Goal: Task Accomplishment & Management: Use online tool/utility

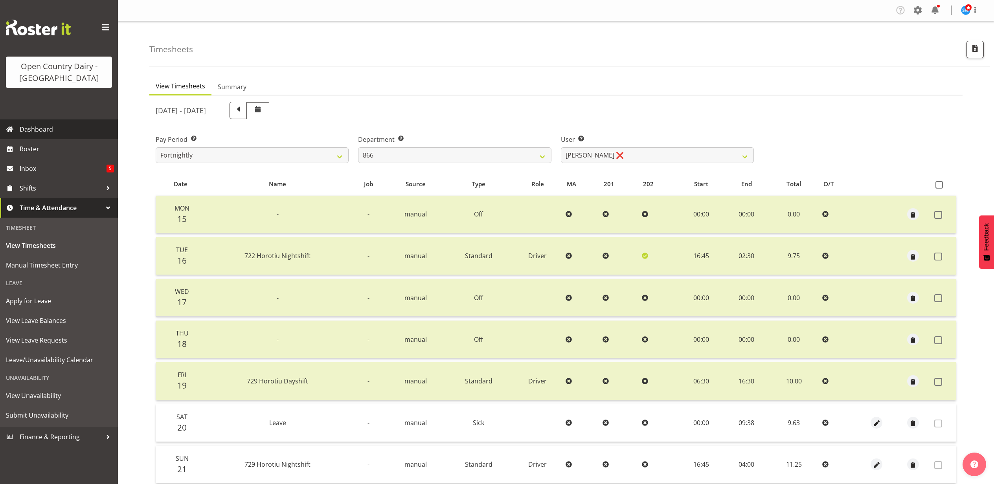
select select "898"
select select "11211"
click at [33, 300] on span "Apply for Leave" at bounding box center [59, 301] width 106 height 12
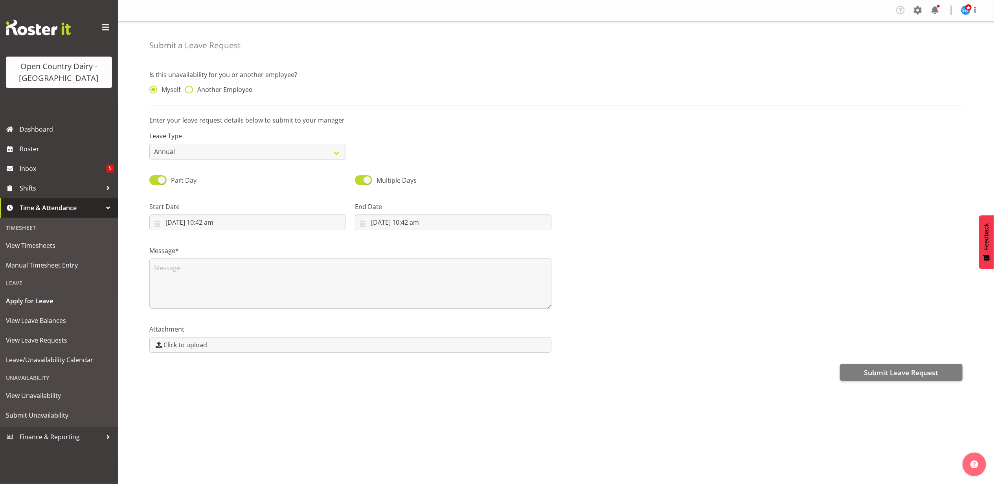
click at [193, 87] on span "Another Employee" at bounding box center [222, 90] width 59 height 8
click at [190, 87] on input "Another Employee" at bounding box center [187, 89] width 5 height 5
radio input "true"
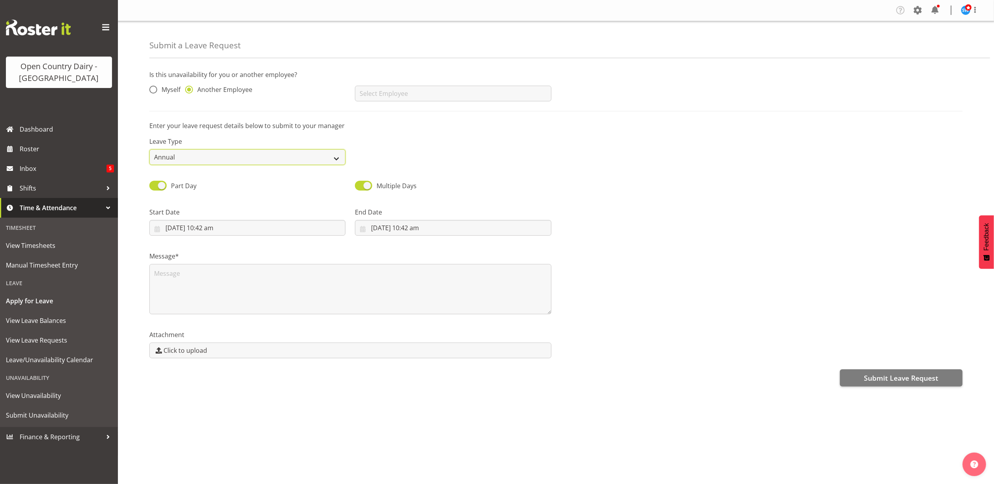
click at [202, 151] on select "Annual Sick Leave Without Pay Bereavement Domestic Violence Parental Jury Servi…" at bounding box center [247, 157] width 196 height 16
select select "Sick"
click at [149, 150] on select "Annual Sick Leave Without Pay Bereavement Domestic Violence Parental Jury Servi…" at bounding box center [247, 157] width 196 height 16
click at [379, 99] on input "text" at bounding box center [453, 94] width 196 height 16
click at [381, 110] on span "[PERSON_NAME]" at bounding box center [385, 113] width 49 height 9
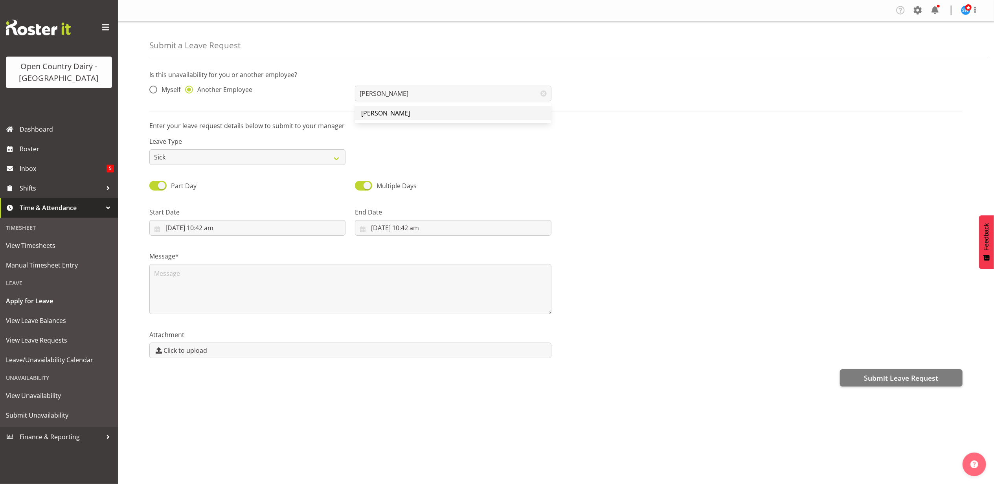
type input "[PERSON_NAME]"
click at [181, 231] on input "20/09/2025, 10:42 am" at bounding box center [247, 228] width 196 height 16
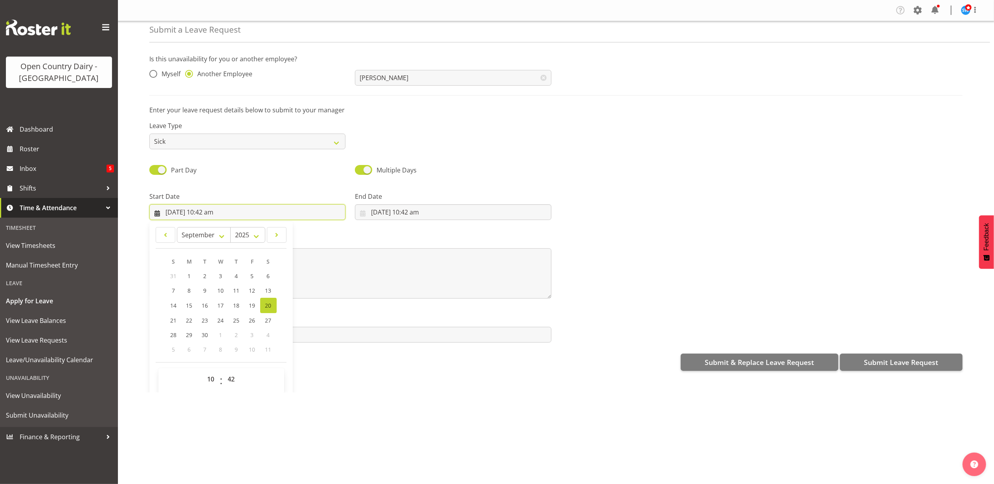
scroll to position [23, 0]
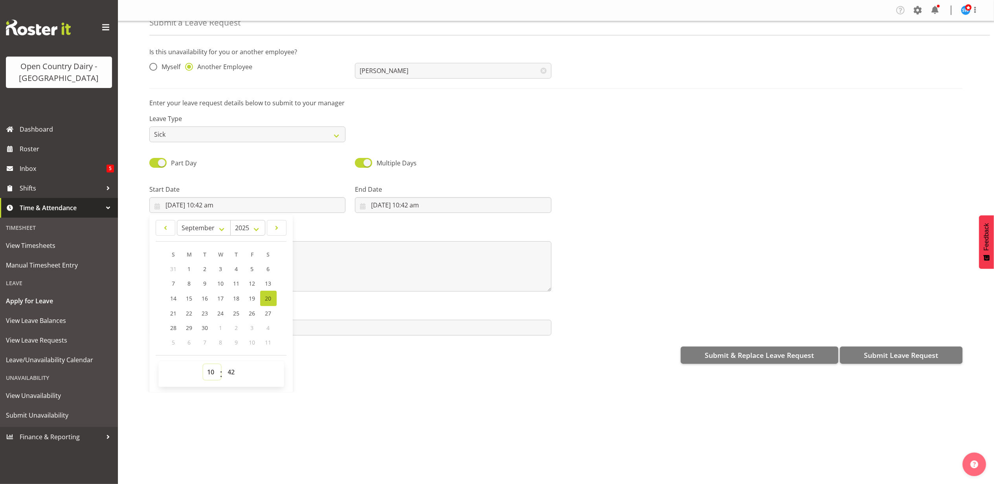
click at [212, 376] on select "00 01 02 03 04 05 06 07 08 09 10 11 12 13 14 15 16 17 18 19 20 21 22 23" at bounding box center [212, 372] width 18 height 16
select select "16"
click at [203, 365] on select "00 01 02 03 04 05 06 07 08 09 10 11 12 13 14 15 16 17 18 19 20 21 22 23" at bounding box center [212, 372] width 18 height 16
type input "20/09/2025, 4:42 pm"
click at [229, 370] on select "00 01 02 03 04 05 06 07 08 09 10 11 12 13 14 15 16 17 18 19 20 21 22 23 24 25 2…" at bounding box center [233, 372] width 18 height 16
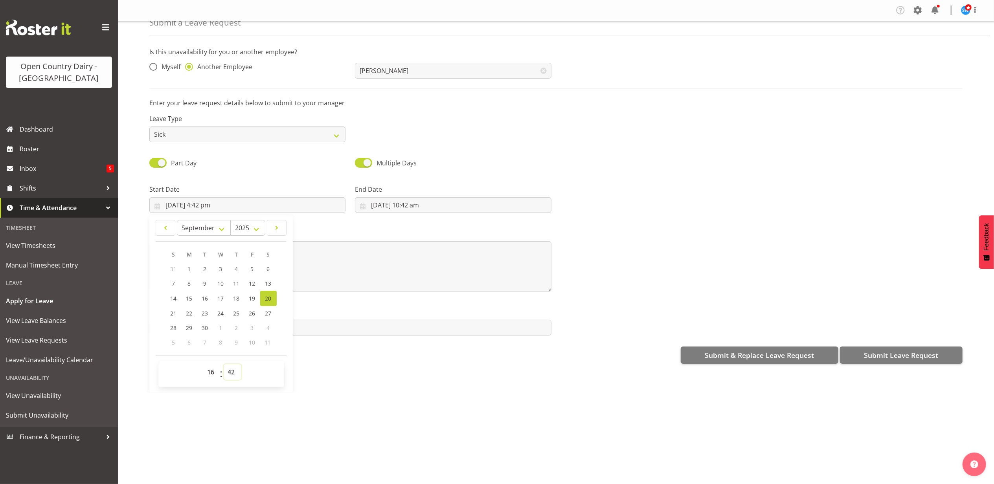
select select "45"
click at [224, 365] on select "00 01 02 03 04 05 06 07 08 09 10 11 12 13 14 15 16 17 18 19 20 21 22 23 24 25 2…" at bounding box center [233, 372] width 18 height 16
type input "[DATE] 4:45 pm"
click at [403, 206] on input "20/09/2025, 10:42 am" at bounding box center [453, 205] width 196 height 16
click at [378, 312] on span "21" at bounding box center [379, 313] width 6 height 7
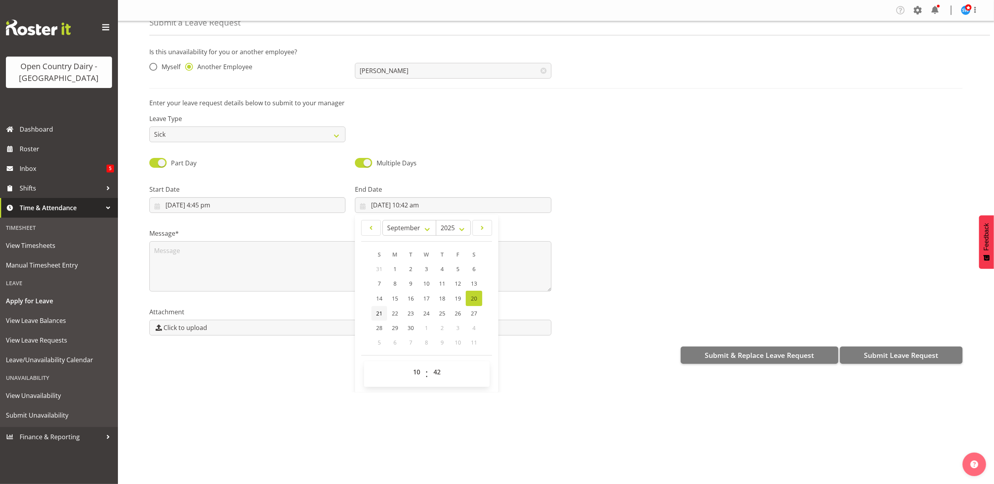
type input "21/09/2025, 10:42 am"
click at [412, 370] on select "00 01 02 03 04 05 06 07 08 09 10 11 12 13 14 15 16 17 18 19 20 21 22 23" at bounding box center [418, 372] width 18 height 16
select select "4"
click at [409, 365] on select "00 01 02 03 04 05 06 07 08 09 10 11 12 13 14 15 16 17 18 19 20 21 22 23" at bounding box center [418, 372] width 18 height 16
type input "21/09/2025, 4:42 am"
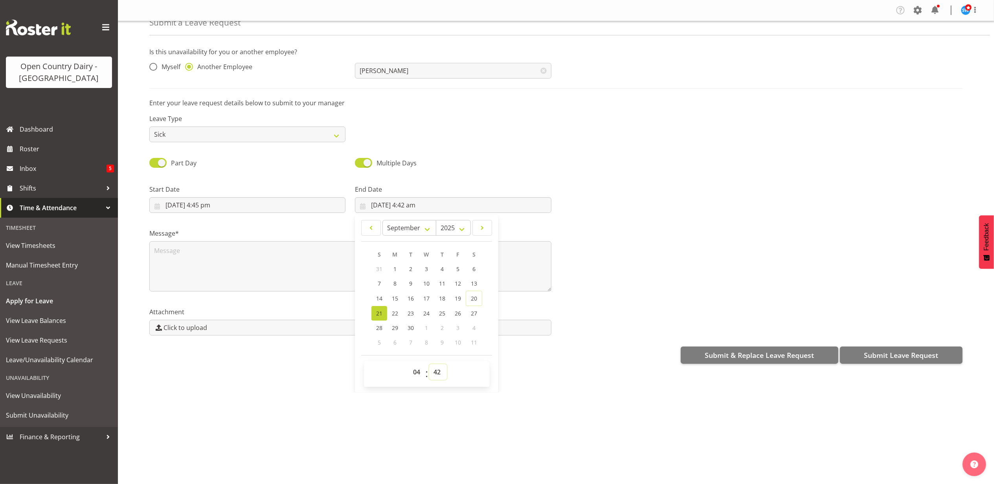
click at [441, 372] on select "00 01 02 03 04 05 06 07 08 09 10 11 12 13 14 15 16 17 18 19 20 21 22 23 24 25 2…" at bounding box center [438, 372] width 18 height 16
select select "0"
click at [429, 365] on select "00 01 02 03 04 05 06 07 08 09 10 11 12 13 14 15 16 17 18 19 20 21 22 23 24 25 2…" at bounding box center [438, 372] width 18 height 16
type input "[DATE] 4:00 am"
click at [449, 411] on div "Company Settings Roles & Skills Tasks Jobs Employees Locations & Departments Ac…" at bounding box center [556, 242] width 876 height 484
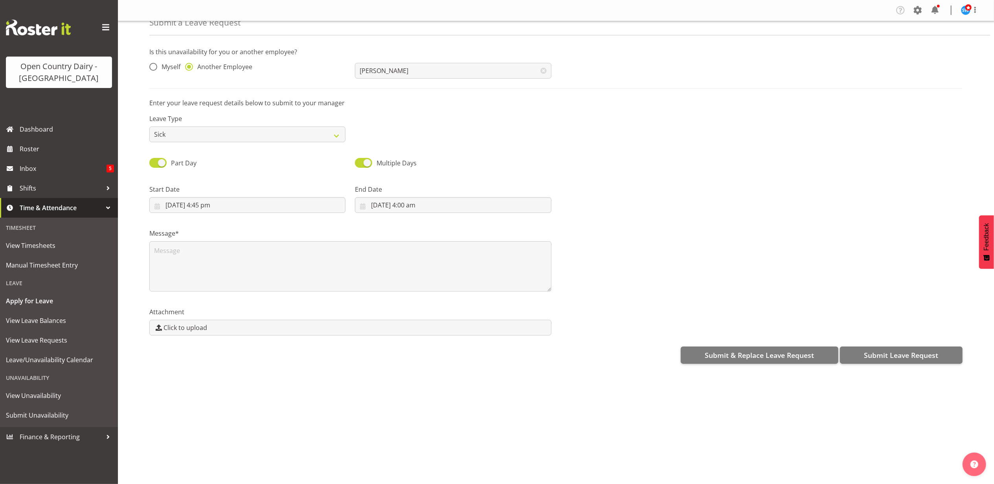
scroll to position [0, 0]
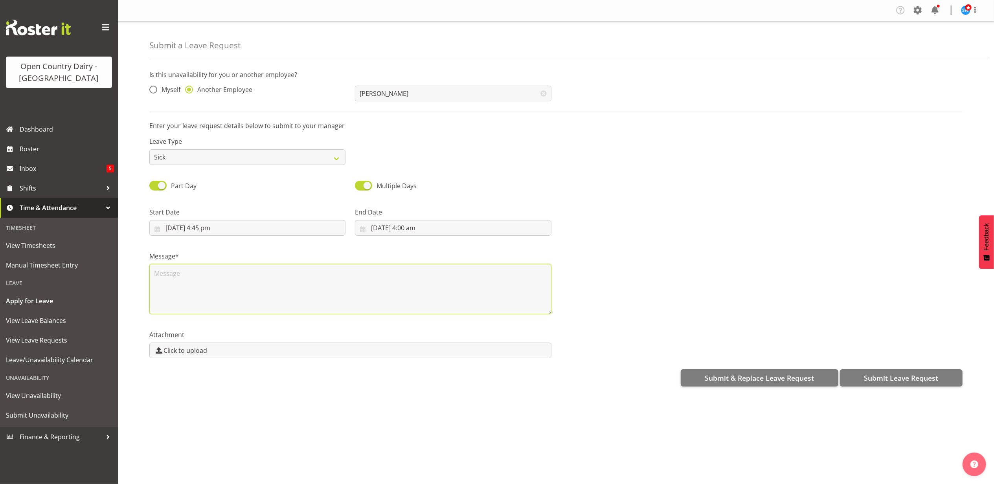
click at [239, 280] on textarea at bounding box center [350, 289] width 402 height 50
type textarea "Still no good"
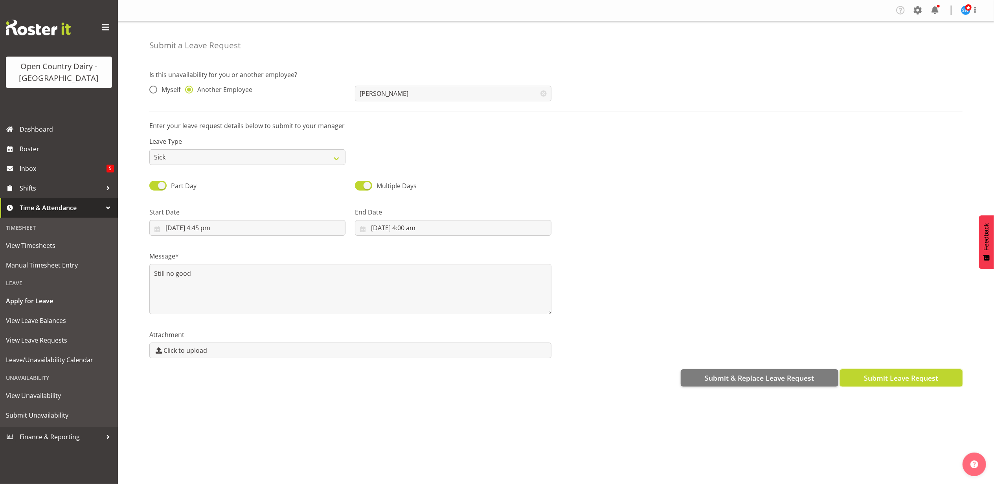
click at [922, 375] on span "Submit Leave Request" at bounding box center [901, 378] width 74 height 10
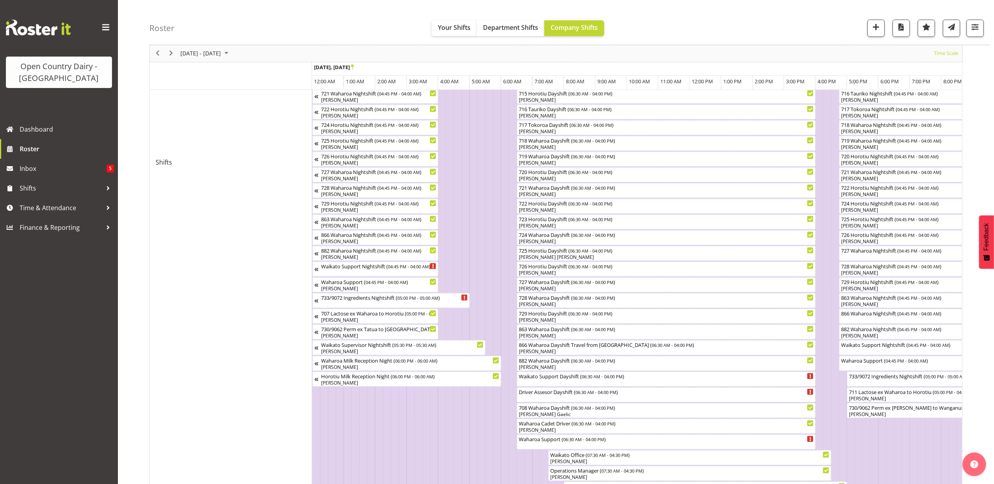
scroll to position [0, 845]
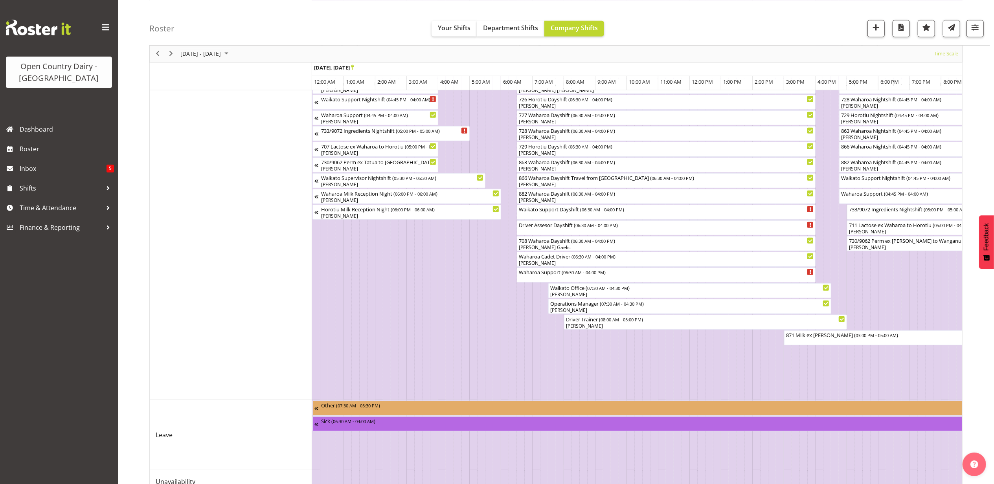
scroll to position [558, 0]
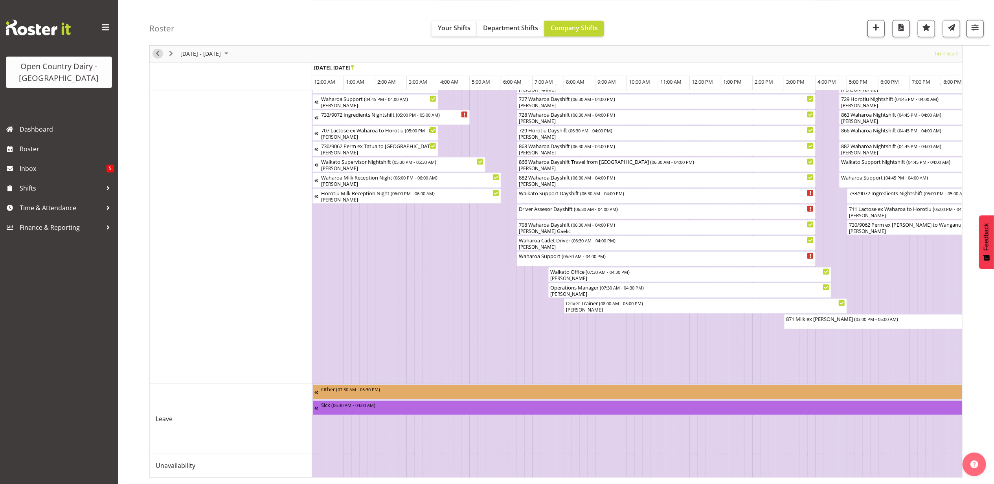
click at [157, 52] on span "Previous" at bounding box center [157, 54] width 9 height 10
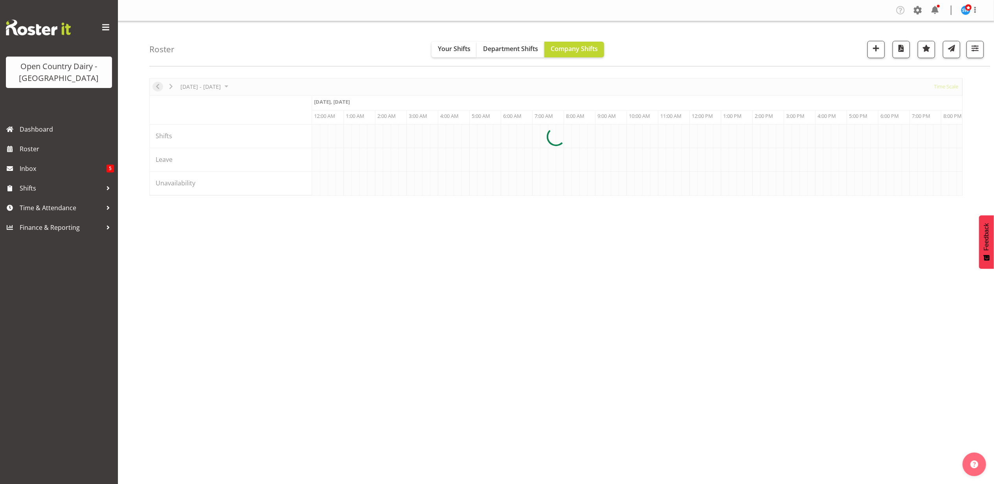
scroll to position [0, 3774]
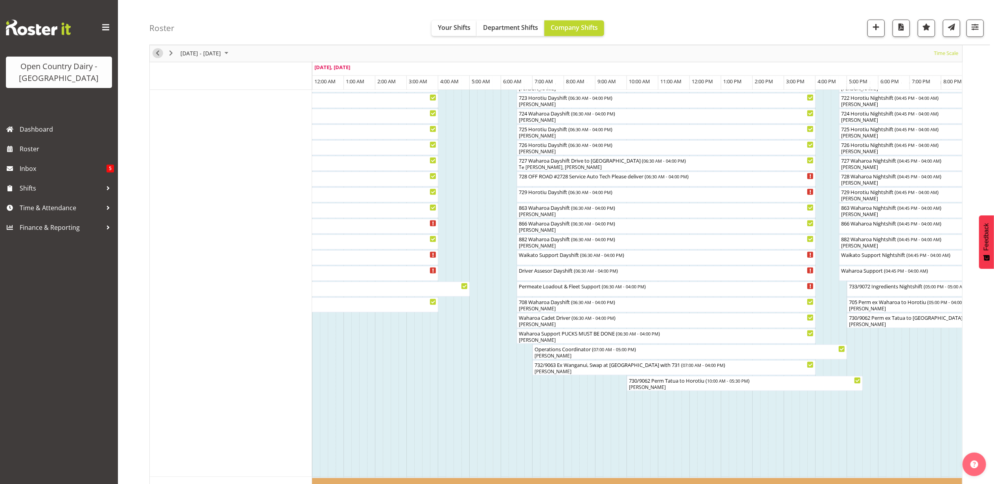
scroll to position [637, 0]
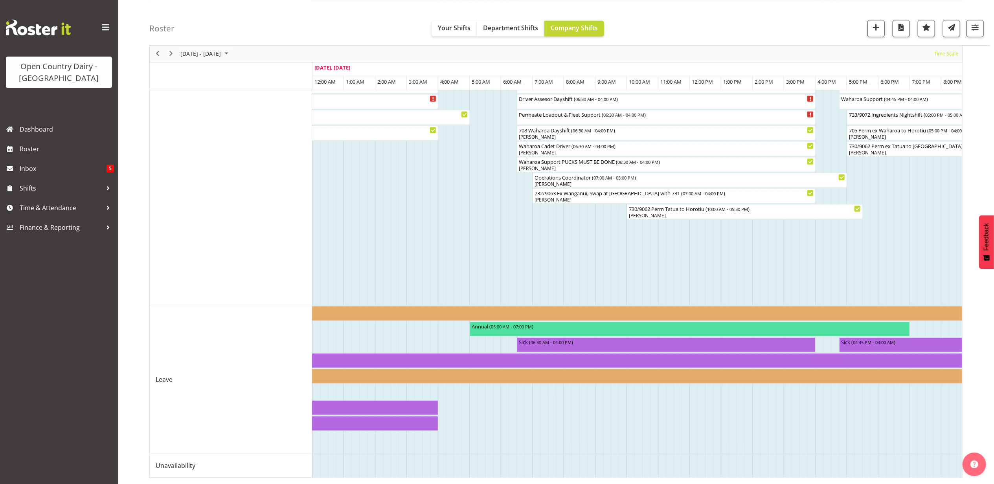
drag, startPoint x: 781, startPoint y: 469, endPoint x: 936, endPoint y: 465, distance: 155.7
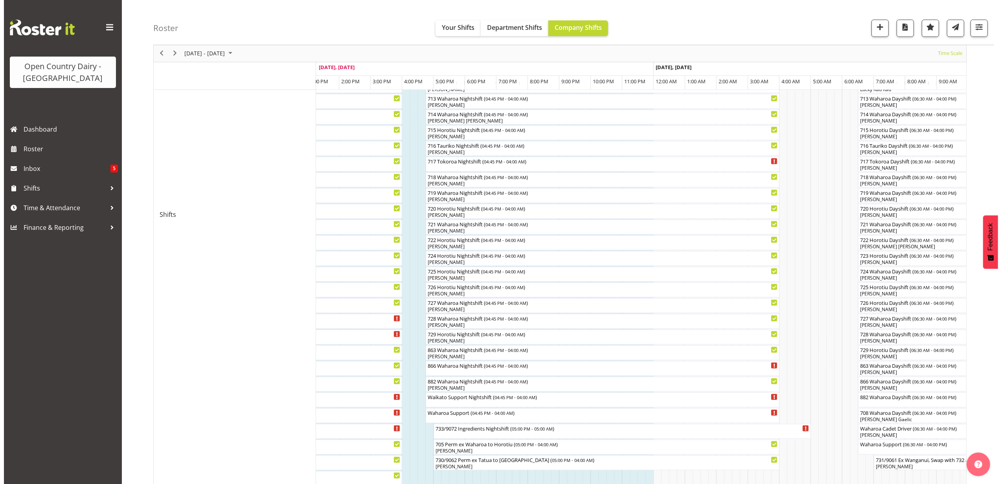
scroll to position [0, 0]
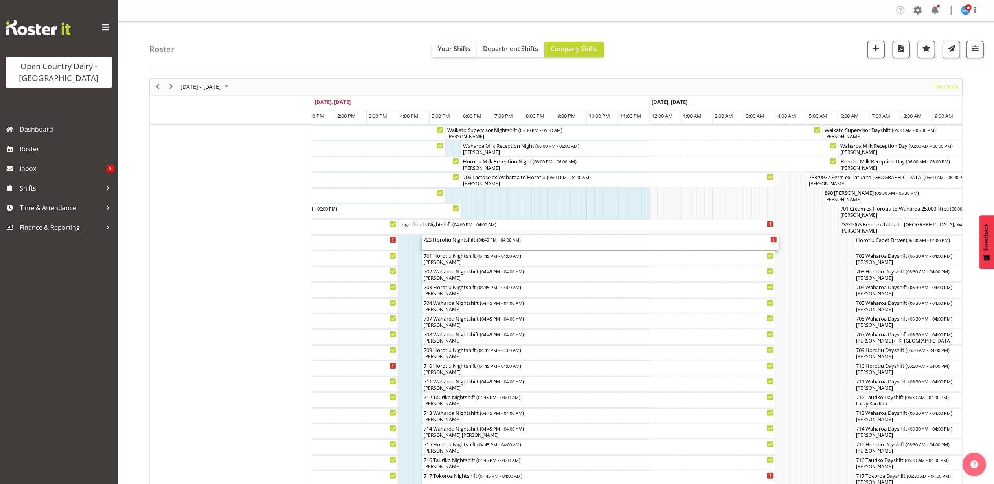
click at [433, 244] on div "723 Horotiu Nightshift ( 04:45 PM - 04:06 AM )" at bounding box center [600, 242] width 354 height 15
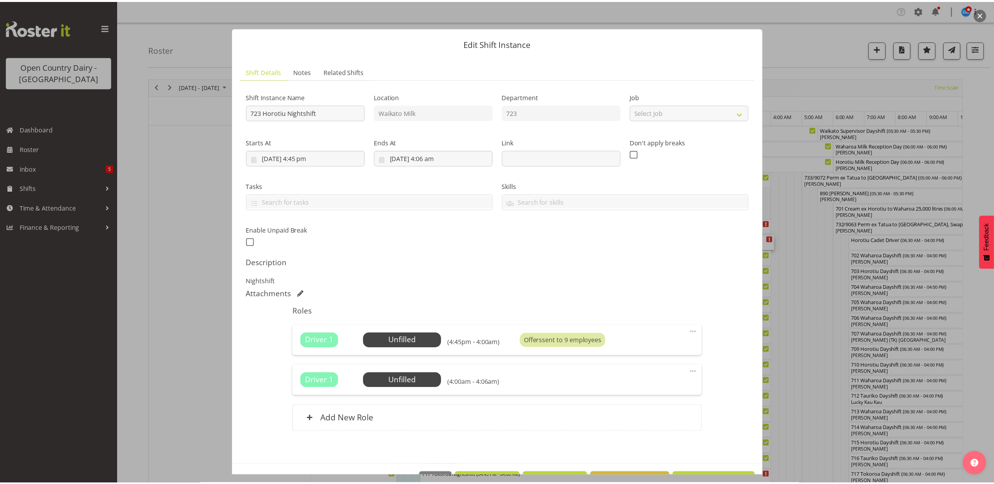
scroll to position [27, 0]
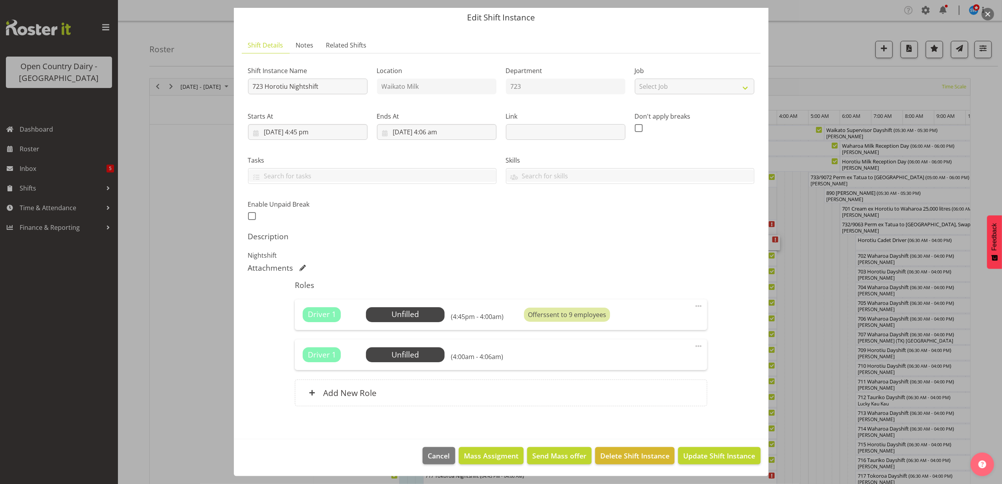
drag, startPoint x: 991, startPoint y: 14, endPoint x: 962, endPoint y: 30, distance: 32.6
click at [991, 15] on button "button" at bounding box center [988, 14] width 13 height 13
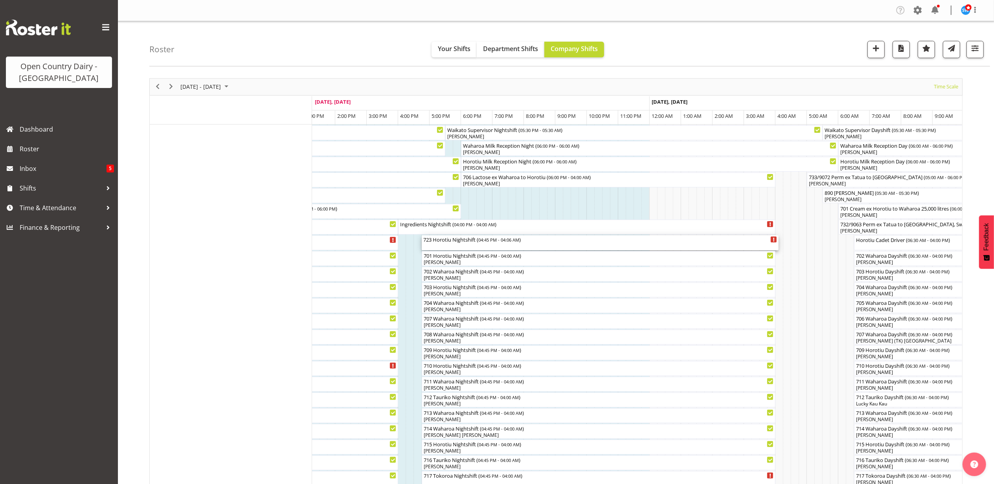
click at [466, 244] on div "723 Horotiu Nightshift ( 04:45 PM - 04:06 AM )" at bounding box center [600, 242] width 354 height 15
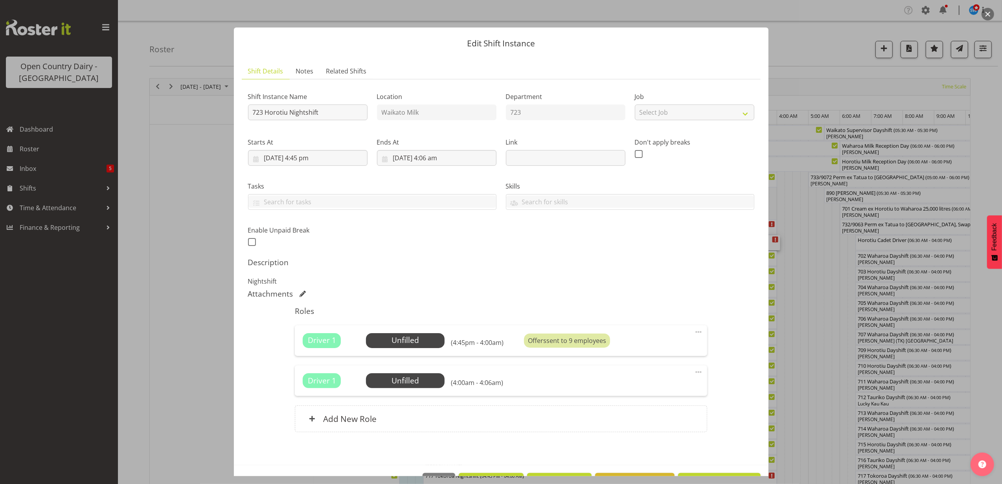
click at [992, 14] on button "button" at bounding box center [988, 14] width 13 height 13
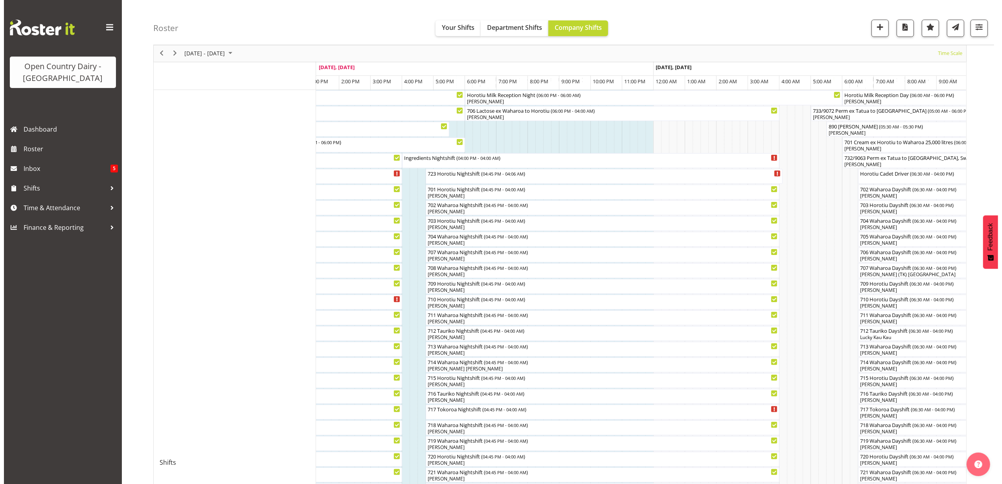
scroll to position [105, 0]
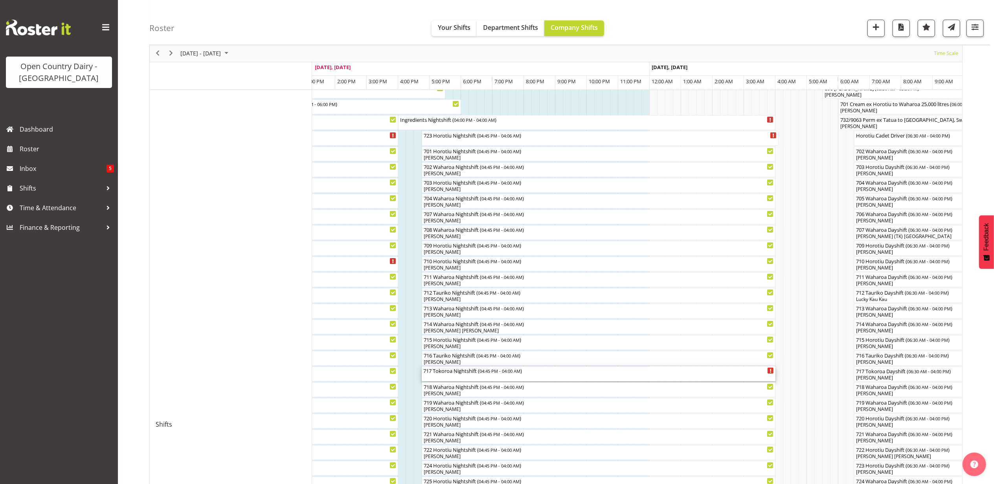
click at [446, 374] on div "717 Tokoroa Nightshift ( 04:45 PM - 04:00 AM )" at bounding box center [598, 371] width 351 height 8
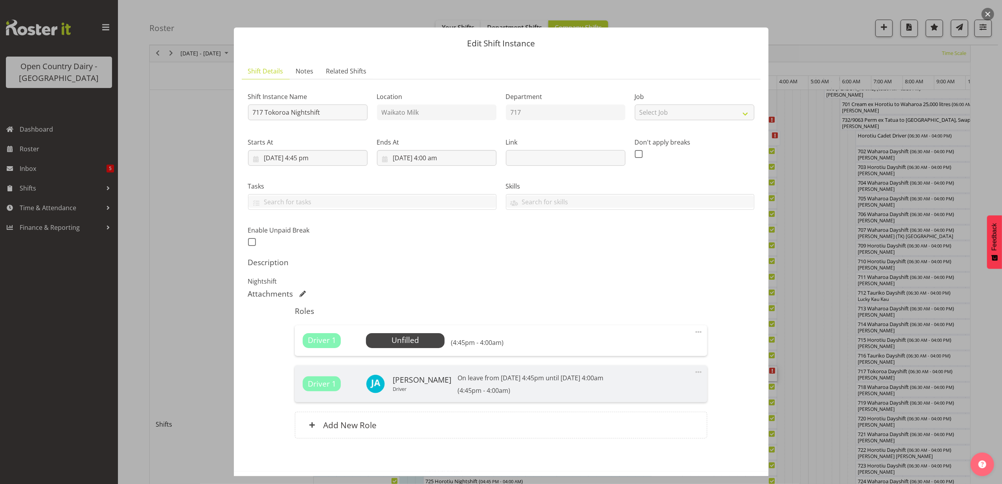
scroll to position [33, 0]
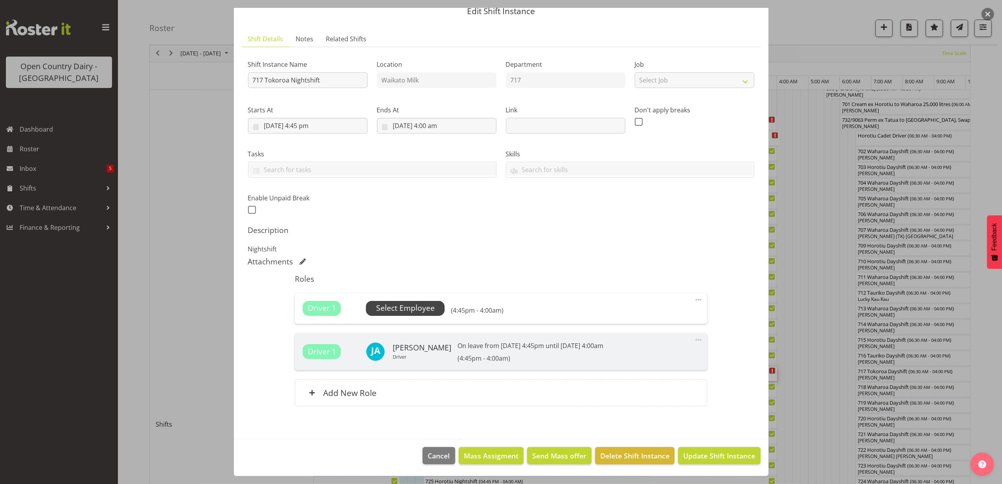
click at [389, 308] on span "Select Employee" at bounding box center [405, 308] width 59 height 11
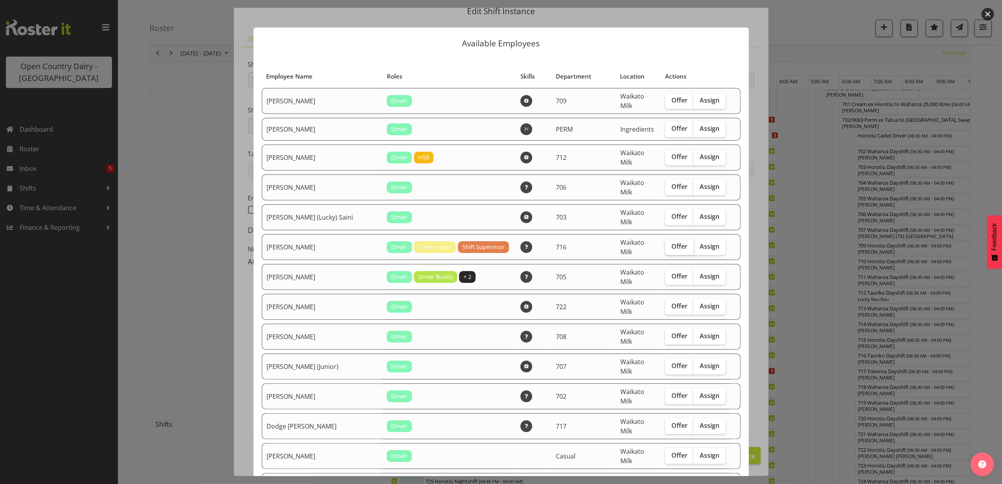
click at [671, 243] on span "Offer" at bounding box center [679, 247] width 16 height 8
click at [667, 244] on input "Offer" at bounding box center [667, 246] width 5 height 5
checkbox input "true"
click at [665, 423] on input "Offer" at bounding box center [667, 425] width 5 height 5
checkbox input "true"
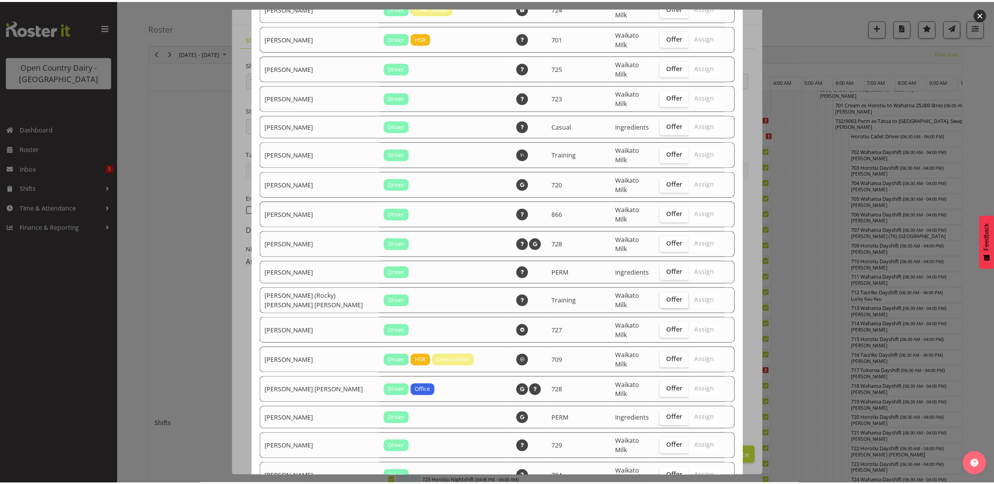
scroll to position [726, 0]
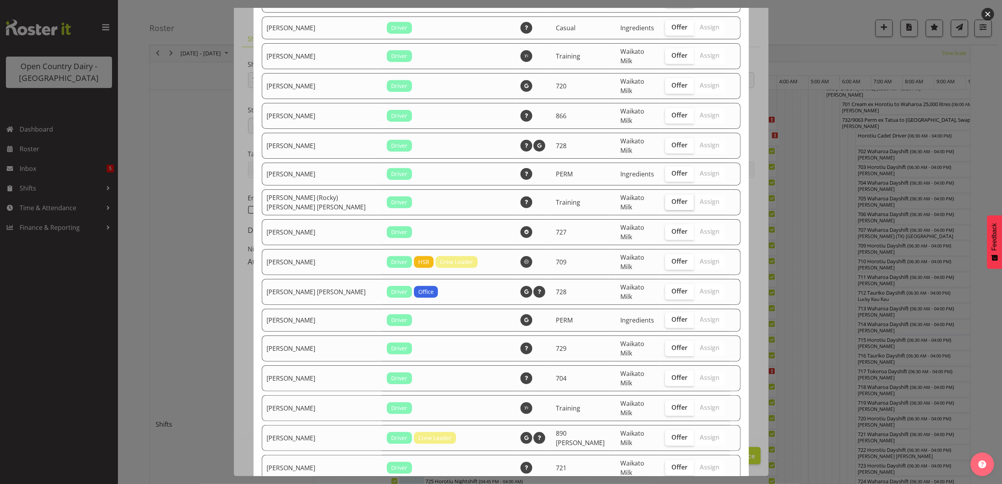
click at [671, 198] on span "Offer" at bounding box center [679, 202] width 16 height 8
click at [665, 199] on input "Offer" at bounding box center [667, 201] width 5 height 5
checkbox input "true"
click at [665, 341] on label "Offer" at bounding box center [679, 349] width 29 height 16
click at [665, 346] on input "Offer" at bounding box center [667, 348] width 5 height 5
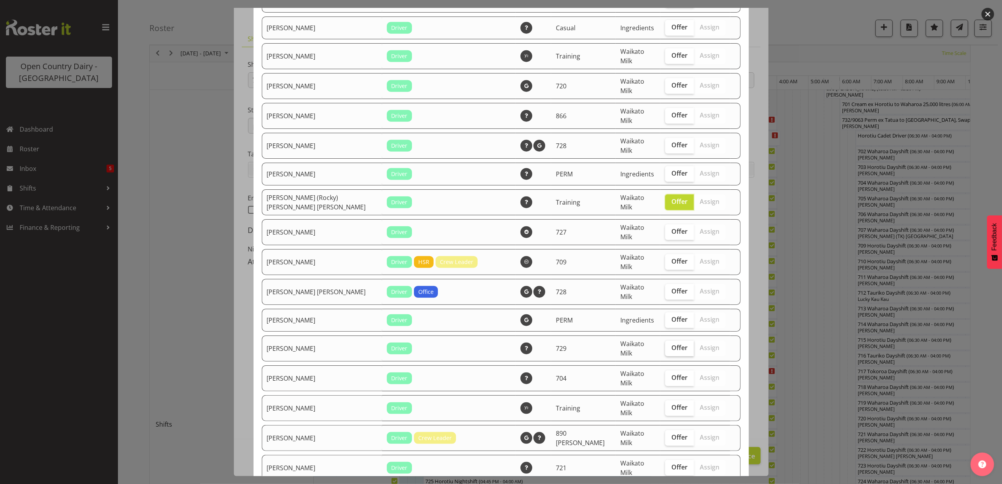
checkbox input "true"
click at [671, 374] on span "Offer" at bounding box center [679, 378] width 16 height 8
click at [667, 375] on input "Offer" at bounding box center [667, 377] width 5 height 5
checkbox input "true"
click at [671, 463] on span "Offer" at bounding box center [679, 467] width 16 height 8
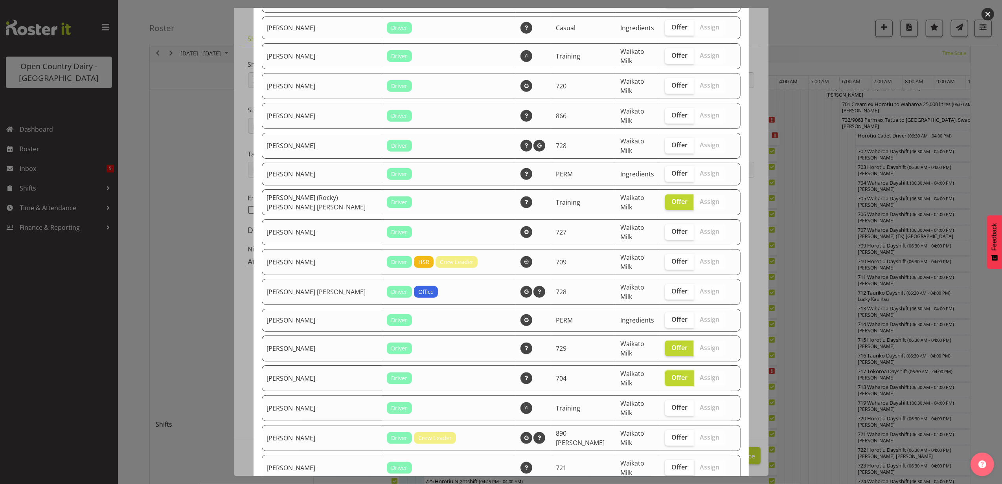
click at [665, 465] on input "Offer" at bounding box center [667, 467] width 5 height 5
checkbox input "true"
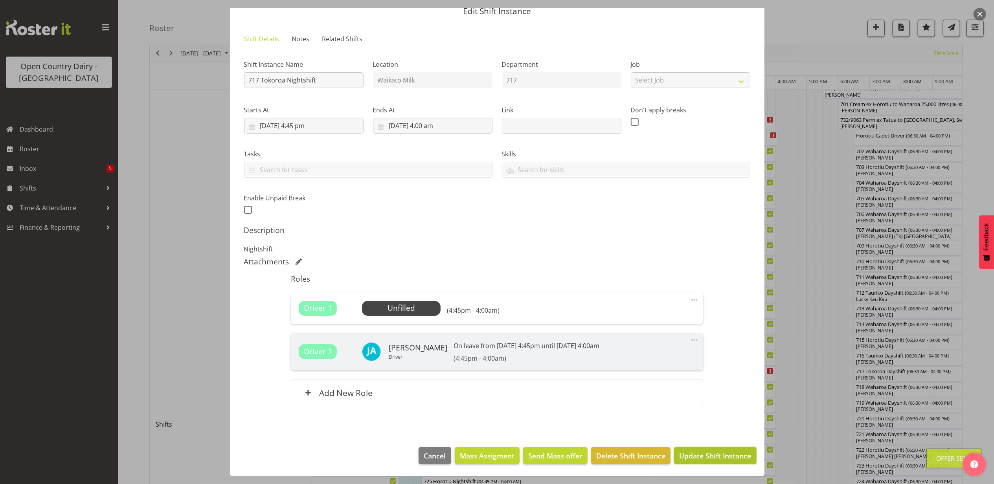
click at [724, 455] on span "Update Shift Instance" at bounding box center [715, 456] width 72 height 10
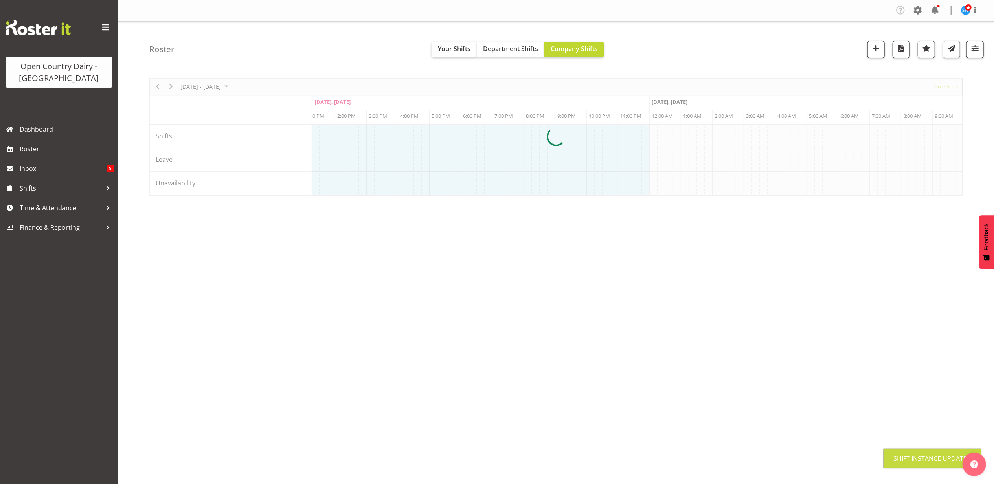
scroll to position [0, 0]
